Goal: Information Seeking & Learning: Learn about a topic

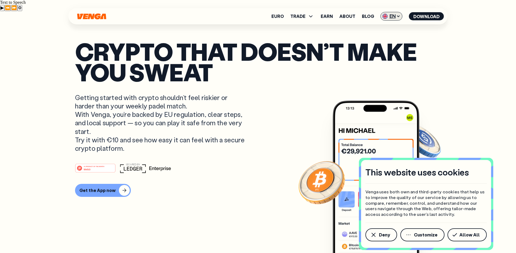
click at [392, 18] on span "EN" at bounding box center [391, 16] width 22 height 9
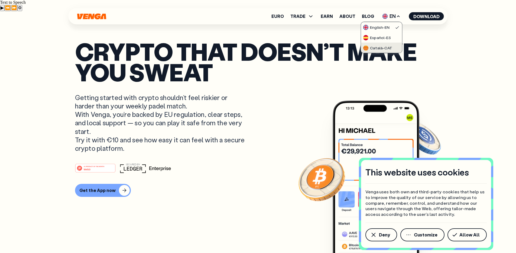
click at [378, 47] on div "Català - CAT" at bounding box center [377, 47] width 29 height 5
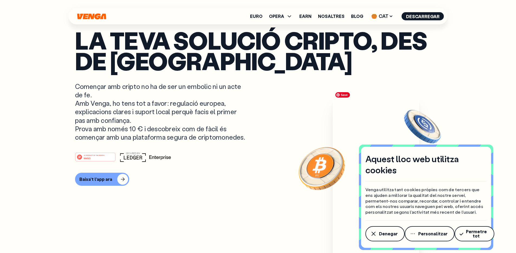
scroll to position [41, 0]
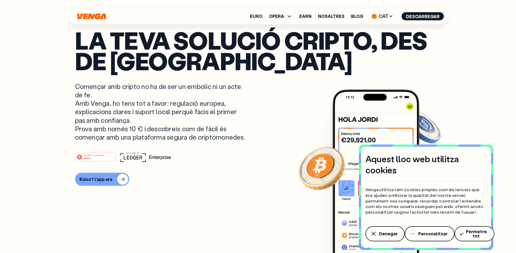
click at [466, 235] on span "Permetre tot" at bounding box center [476, 233] width 22 height 9
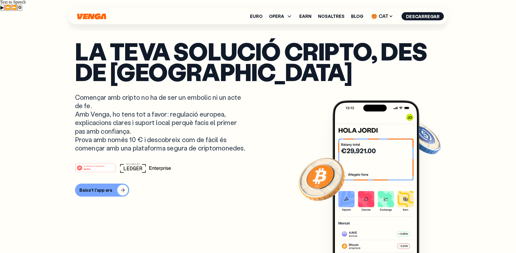
scroll to position [0, 0]
drag, startPoint x: 96, startPoint y: 181, endPoint x: 181, endPoint y: 210, distance: 89.6
click at [180, 152] on p "Començar amb cripto no ha de ser un embolic ni un acte de fe. Amb Venga, ho ten…" at bounding box center [160, 122] width 171 height 59
click at [244, 152] on p "Començar amb cripto no ha de ser un embolic ni un acte de fe. Amb Venga, ho ten…" at bounding box center [160, 122] width 171 height 59
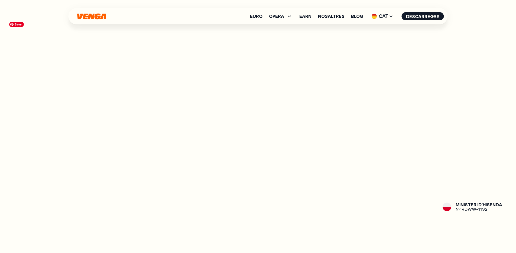
scroll to position [745, 0]
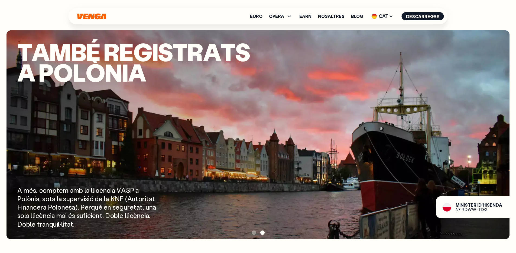
click at [253, 230] on span at bounding box center [253, 232] width 4 height 4
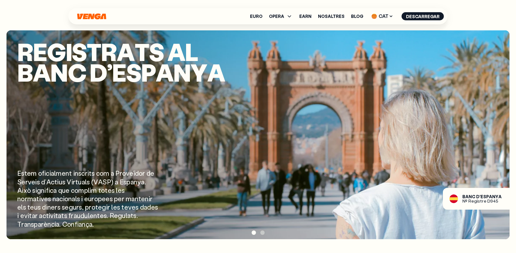
click at [263, 228] on div at bounding box center [257, 232] width 503 height 8
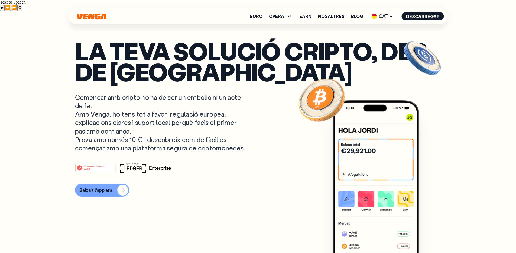
scroll to position [0, 0]
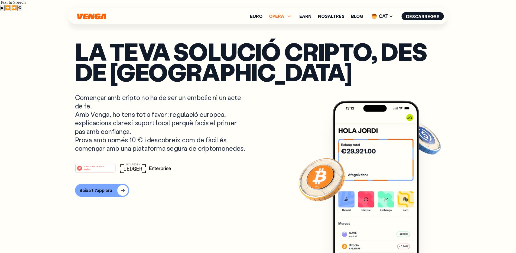
click at [284, 17] on span "OPERA" at bounding box center [276, 16] width 15 height 4
click at [310, 15] on link "Earn" at bounding box center [305, 16] width 12 height 4
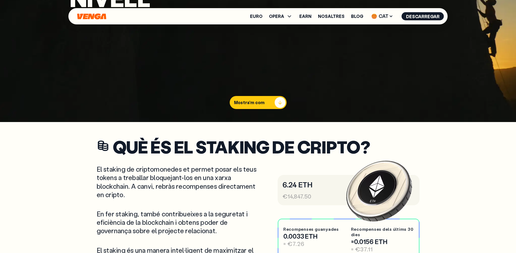
click at [275, 97] on div "button" at bounding box center [279, 102] width 11 height 11
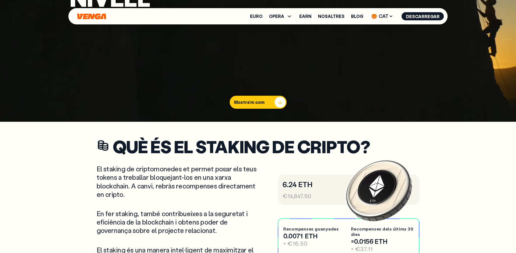
click at [280, 97] on div "button" at bounding box center [279, 102] width 11 height 11
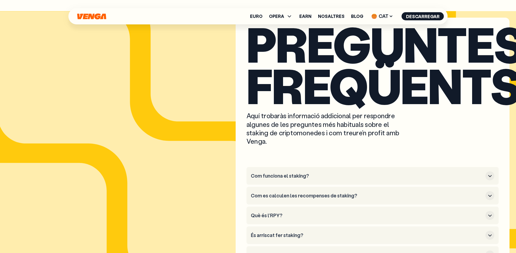
scroll to position [2685, 0]
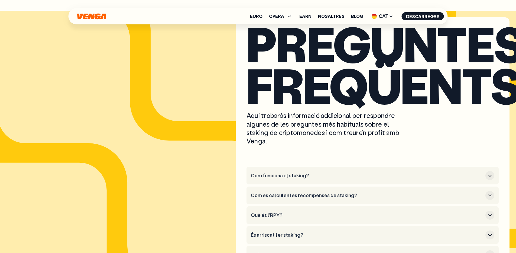
click at [322, 171] on button "Com funciona el staking?" at bounding box center [372, 175] width 243 height 9
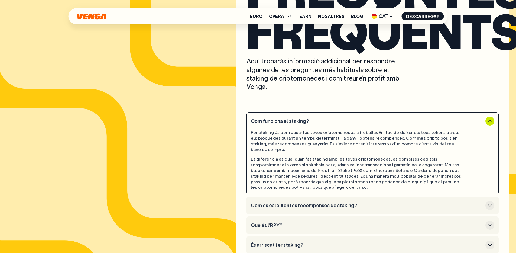
scroll to position [2739, 0]
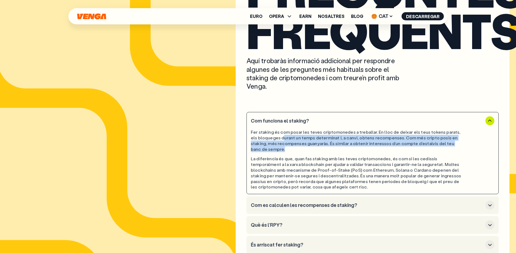
drag, startPoint x: 282, startPoint y: 102, endPoint x: 278, endPoint y: 113, distance: 11.6
click at [278, 129] on div "Fer staking és com posar les teves criptomonedes a treballar. En lloc de deixar…" at bounding box center [357, 140] width 213 height 22
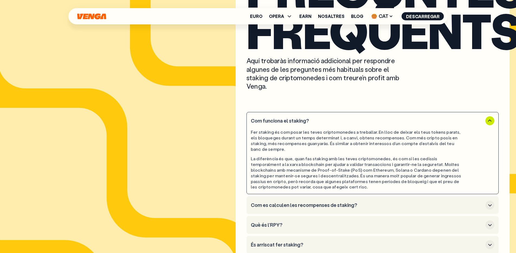
drag, startPoint x: 273, startPoint y: 127, endPoint x: 277, endPoint y: 128, distance: 4.4
click at [273, 156] on div "La diferència és que, quan fas staking amb les teves criptomonedes, és com si l…" at bounding box center [357, 173] width 213 height 34
click at [339, 202] on h3 "Com es calculen les recompenses de staking?" at bounding box center [367, 205] width 232 height 6
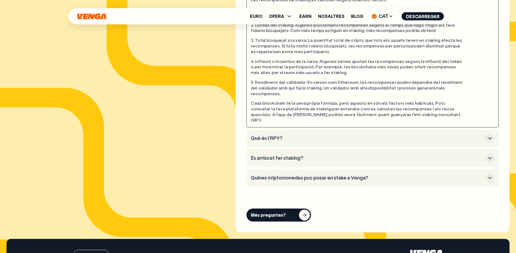
scroll to position [2891, 0]
click at [341, 15] on link "Nosaltres" at bounding box center [331, 16] width 27 height 4
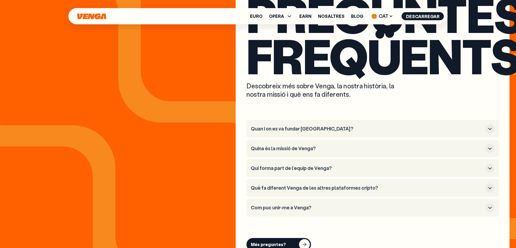
scroll to position [2078, 0]
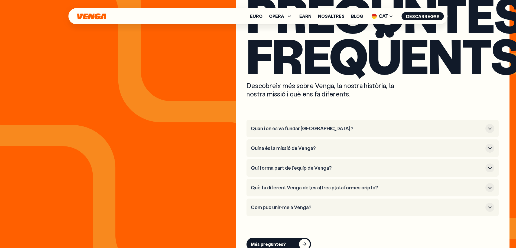
click at [318, 126] on h3 "Quan i on es va fundar [GEOGRAPHIC_DATA]?" at bounding box center [367, 129] width 232 height 6
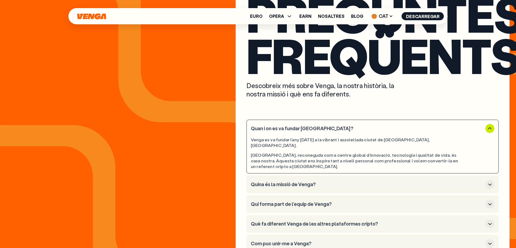
click at [366, 182] on h3 "Quina és la missió de Venga?" at bounding box center [367, 185] width 232 height 6
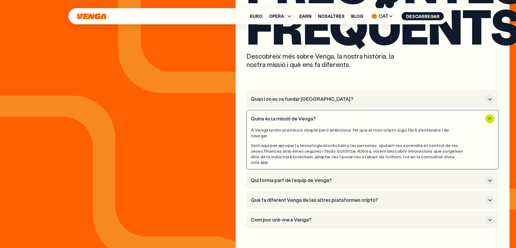
click at [323, 178] on h3 "Qui forma part de l’equip de Venga?" at bounding box center [367, 181] width 232 height 6
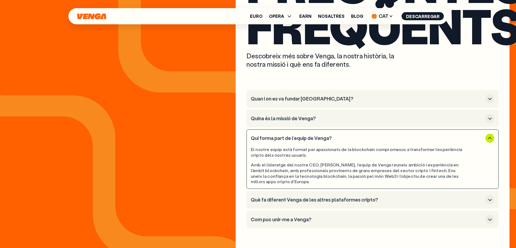
click at [339, 197] on h3 "Què fa diferent Venga de les altres plataformes cripto?" at bounding box center [367, 200] width 232 height 6
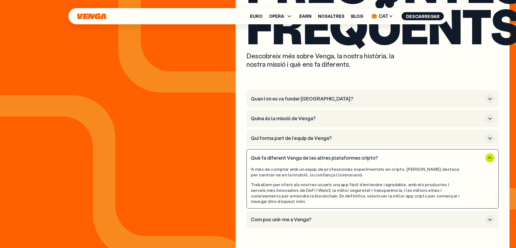
click at [328, 217] on h3 "Com puc unir-me a Venga?" at bounding box center [367, 220] width 232 height 6
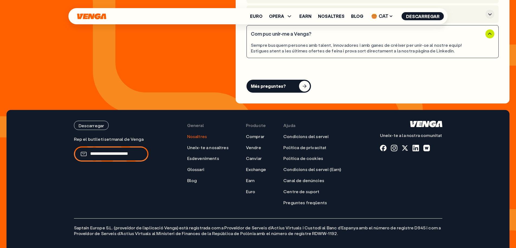
scroll to position [2252, 0]
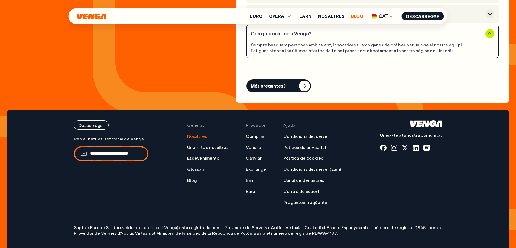
click at [353, 18] on link "Blog" at bounding box center [357, 16] width 12 height 4
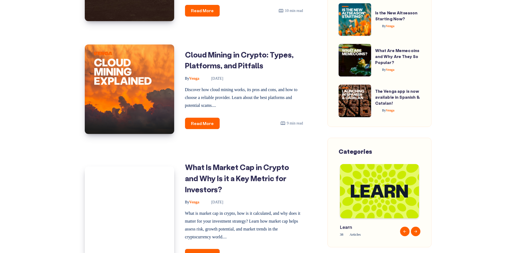
scroll to position [533, 0]
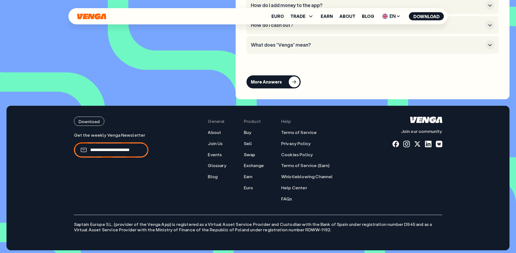
scroll to position [2415, 0]
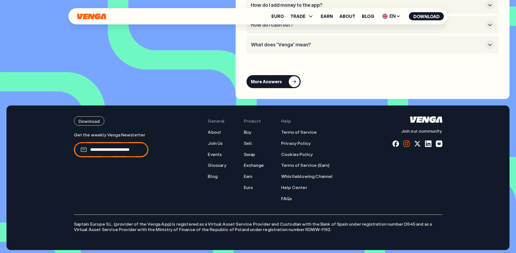
click at [406, 141] on div at bounding box center [406, 143] width 6 height 6
